Goal: Task Accomplishment & Management: Manage account settings

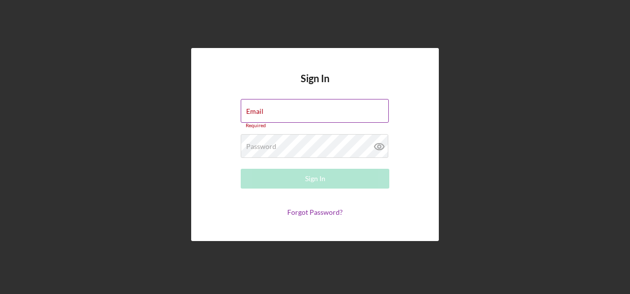
click at [302, 112] on div "Email Required" at bounding box center [315, 114] width 149 height 30
click at [297, 112] on input "Email" at bounding box center [315, 111] width 148 height 24
type input "[PERSON_NAME][EMAIL_ADDRESS][PERSON_NAME][DOMAIN_NAME]"
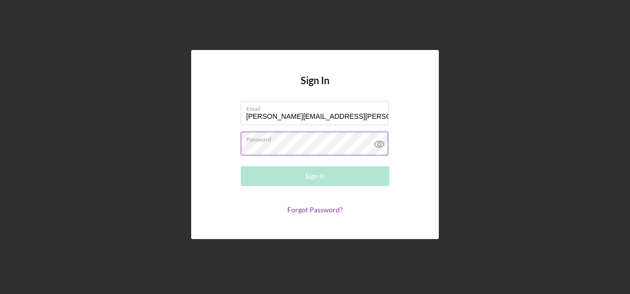
click at [279, 139] on div "Password Required" at bounding box center [315, 144] width 149 height 25
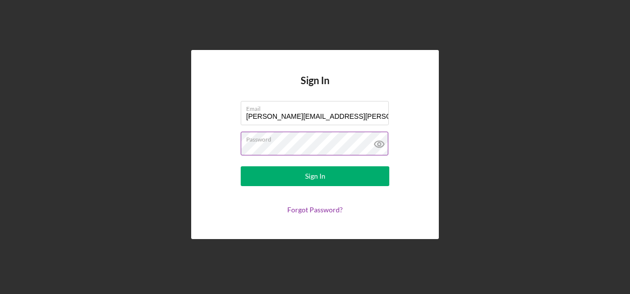
click at [241, 166] on button "Sign In" at bounding box center [315, 176] width 149 height 20
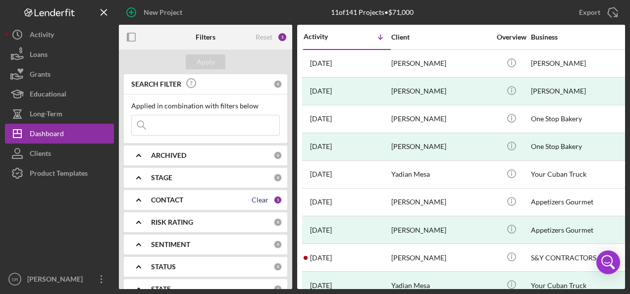
click at [249, 202] on div "CONTACT" at bounding box center [201, 200] width 101 height 8
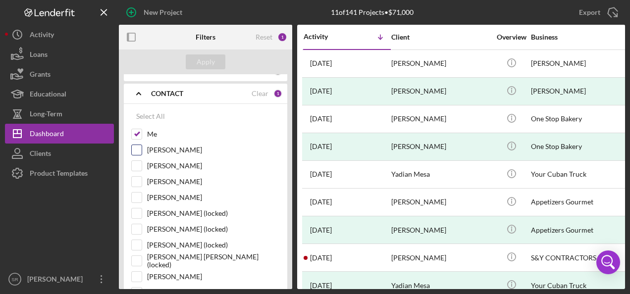
scroll to position [149, 0]
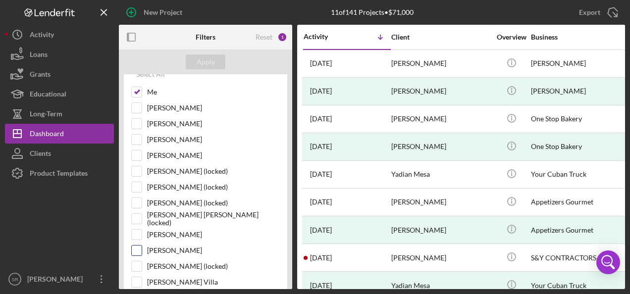
click at [176, 249] on label "[PERSON_NAME]" at bounding box center [213, 251] width 133 height 10
click at [142, 249] on input "[PERSON_NAME]" at bounding box center [137, 251] width 10 height 10
checkbox input "true"
click at [208, 61] on div "Apply" at bounding box center [206, 61] width 18 height 15
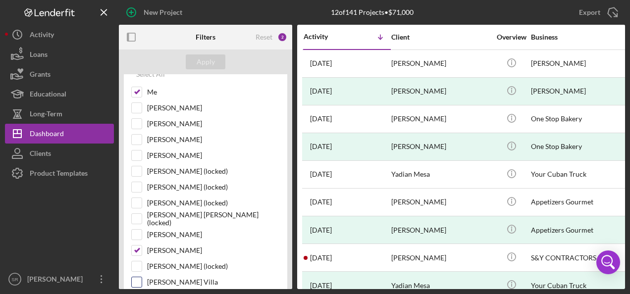
click at [135, 277] on input "[PERSON_NAME] Villa" at bounding box center [137, 282] width 10 height 10
checkbox input "true"
click at [206, 62] on div "Apply" at bounding box center [206, 61] width 18 height 15
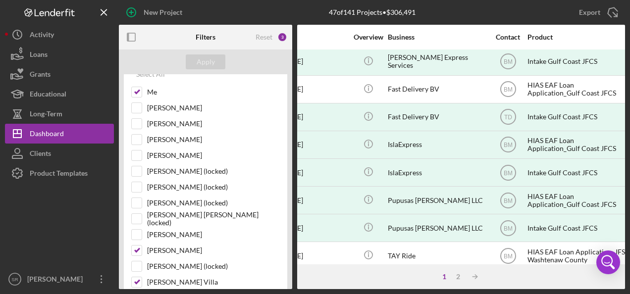
scroll to position [335, 145]
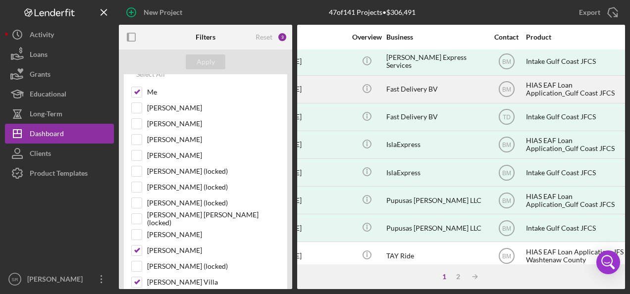
click at [341, 83] on div "[PERSON_NAME]" at bounding box center [296, 89] width 99 height 26
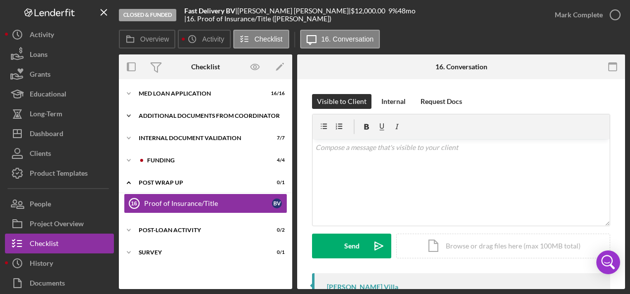
click at [161, 115] on div "Additional Documents from Coordinator" at bounding box center [209, 116] width 141 height 6
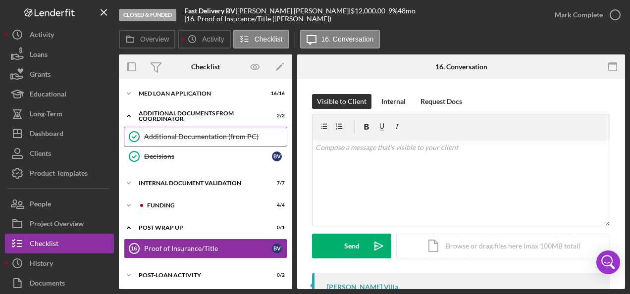
click at [170, 138] on div "Additional Documentation (from PC)" at bounding box center [215, 137] width 143 height 8
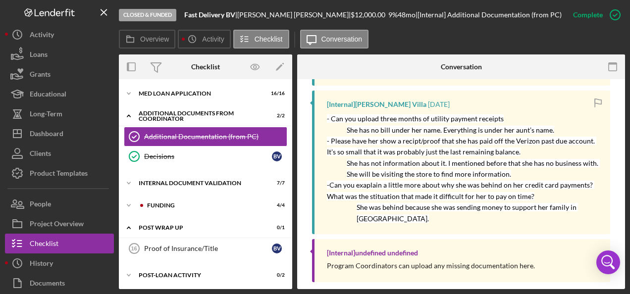
scroll to position [450, 0]
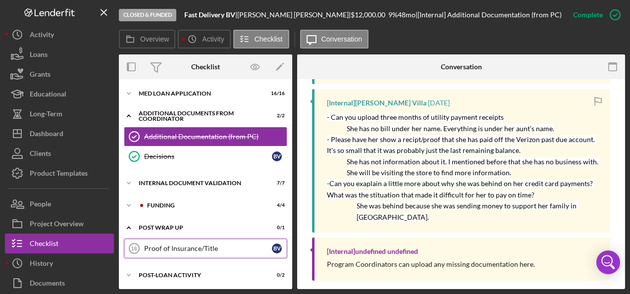
click at [181, 241] on link "Proof of Insurance/Title 16 Proof of Insurance/Title B V" at bounding box center [205, 249] width 163 height 20
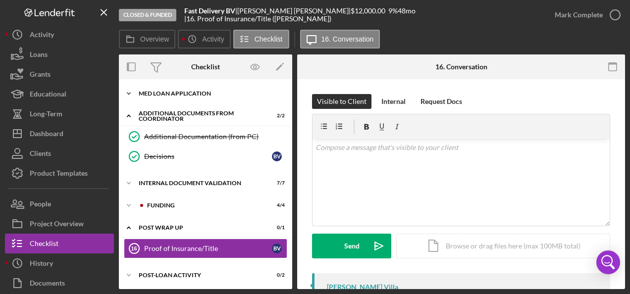
click at [160, 91] on div "MED Loan Application" at bounding box center [209, 94] width 141 height 6
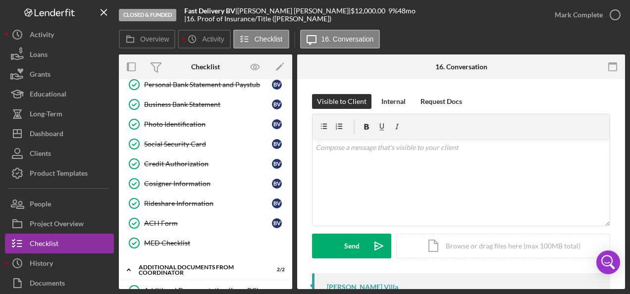
scroll to position [198, 0]
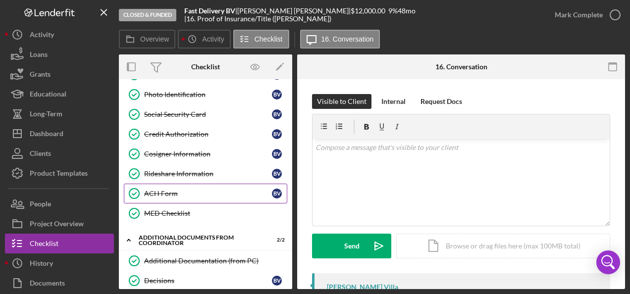
click at [170, 184] on link "ACH Form ACH Form B V" at bounding box center [205, 194] width 163 height 20
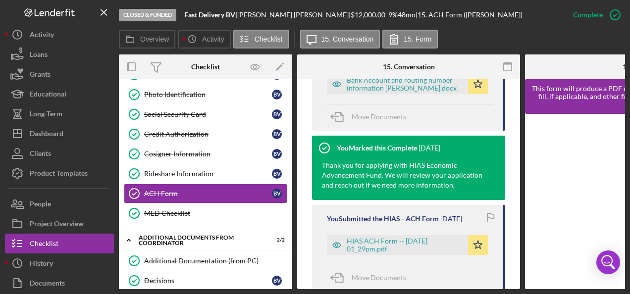
scroll to position [396, 0]
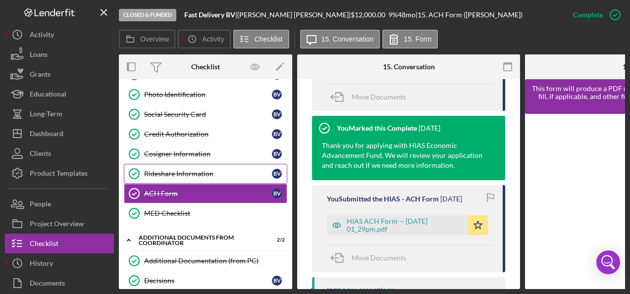
click at [197, 170] on div "Rideshare Information" at bounding box center [208, 174] width 128 height 8
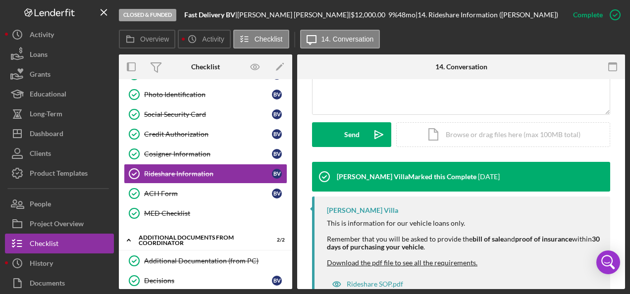
scroll to position [282, 0]
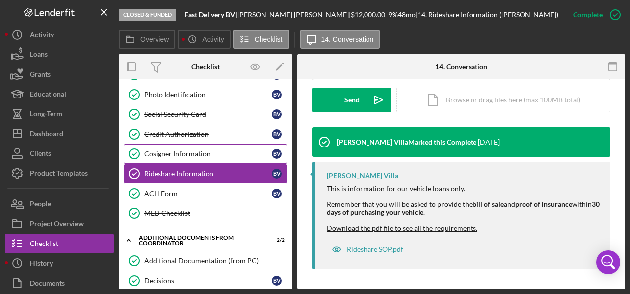
click at [178, 155] on link "Cosigner Information Cosigner Information B V" at bounding box center [205, 154] width 163 height 20
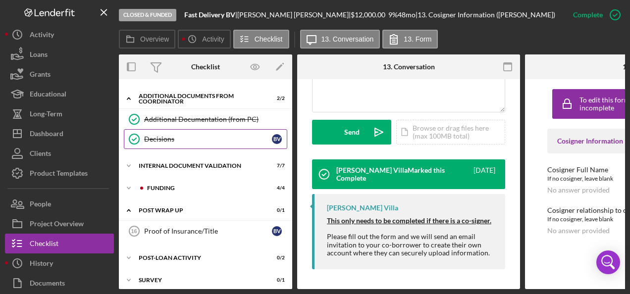
scroll to position [342, 0]
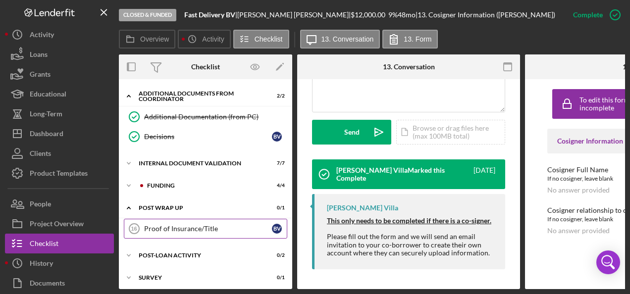
click at [184, 226] on link "Proof of Insurance/Title 16 Proof of Insurance/Title B V" at bounding box center [205, 229] width 163 height 20
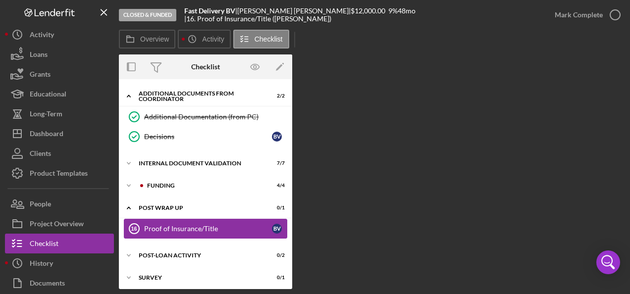
scroll to position [339, 0]
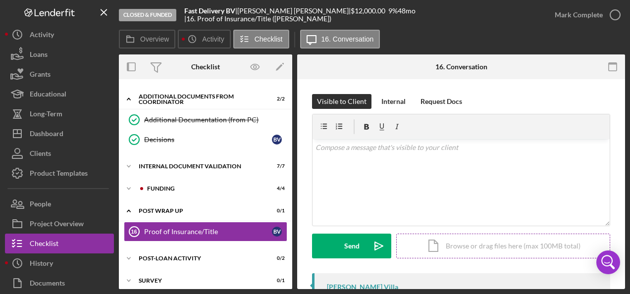
click at [460, 243] on div "Icon/Document Browse or drag files here (max 100MB total) Tap to choose files o…" at bounding box center [503, 246] width 214 height 25
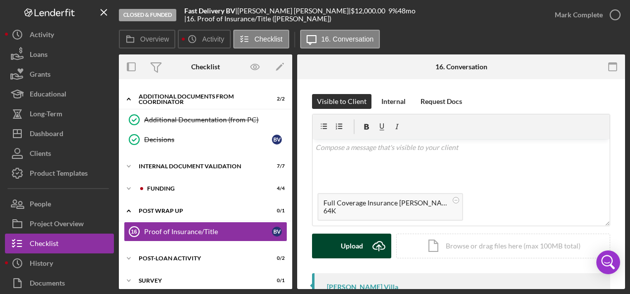
click at [350, 250] on div "Upload" at bounding box center [352, 246] width 22 height 25
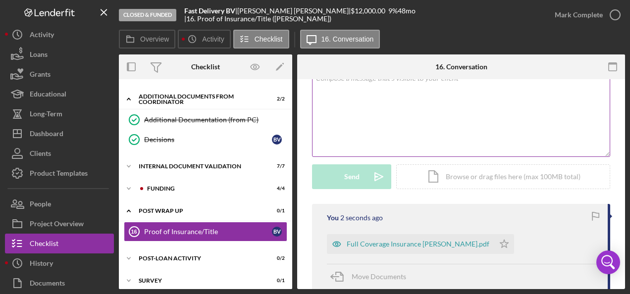
scroll to position [149, 0]
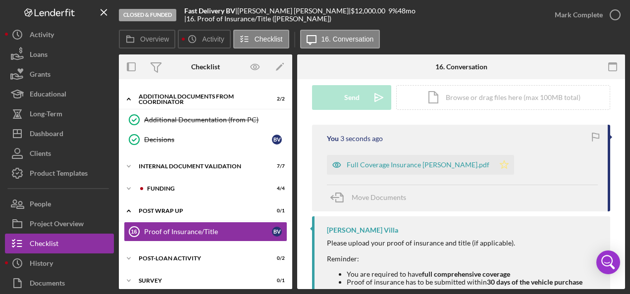
click at [505, 165] on polygon "button" at bounding box center [504, 164] width 8 height 8
click at [594, 136] on icon "button" at bounding box center [595, 137] width 22 height 22
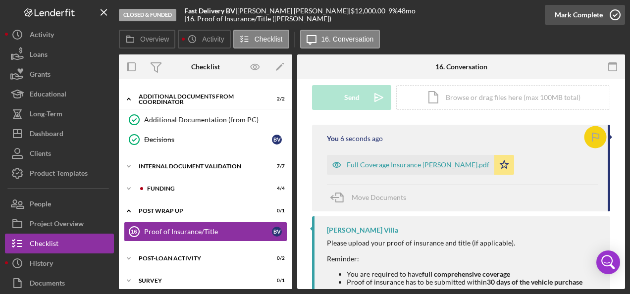
click at [615, 11] on icon "button" at bounding box center [615, 14] width 25 height 25
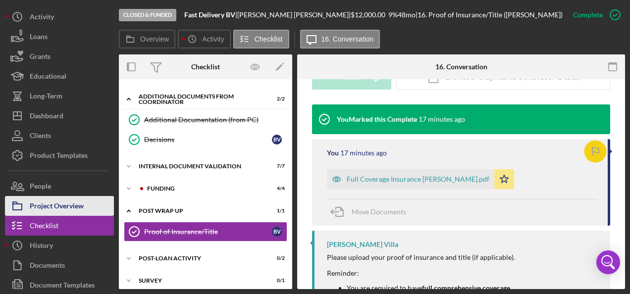
scroll to position [44, 0]
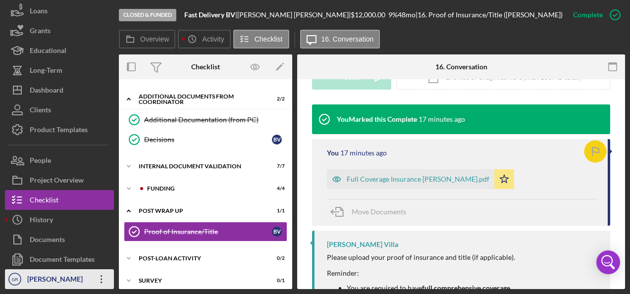
click at [102, 276] on icon "Icon/Overflow" at bounding box center [101, 279] width 25 height 25
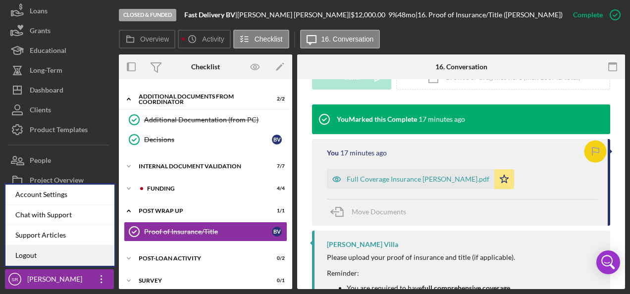
click at [70, 250] on link "Logout" at bounding box center [59, 256] width 109 height 20
